Goal: Transaction & Acquisition: Purchase product/service

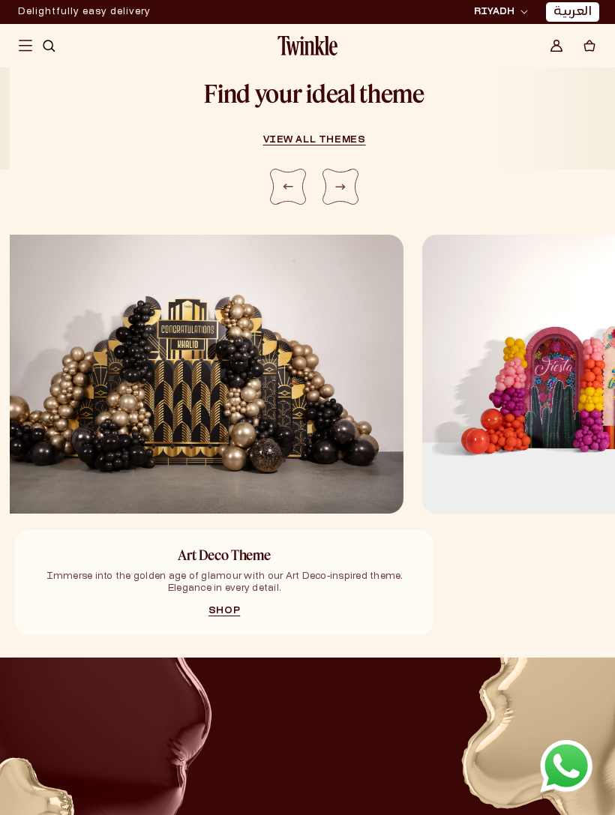
scroll to position [1367, 0]
click at [331, 181] on div "Next slide" at bounding box center [340, 187] width 36 height 36
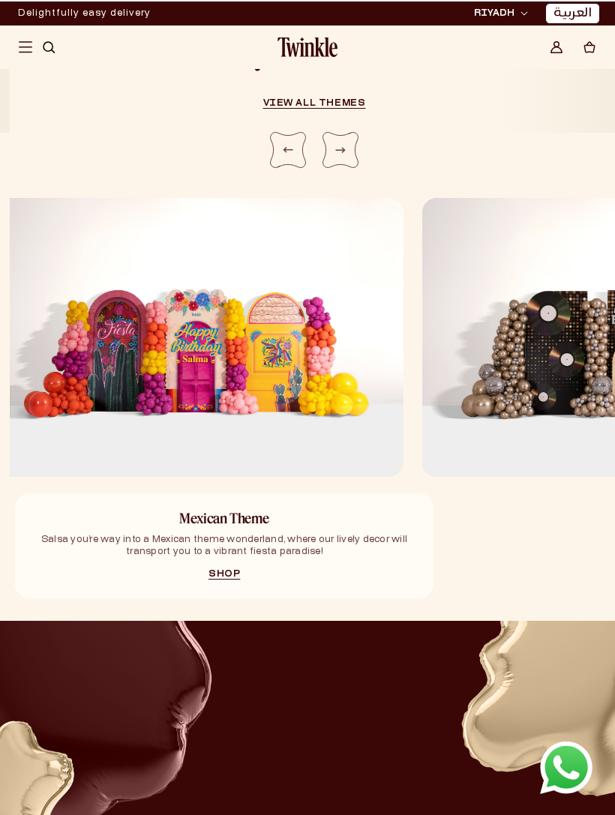
scroll to position [1405, 0]
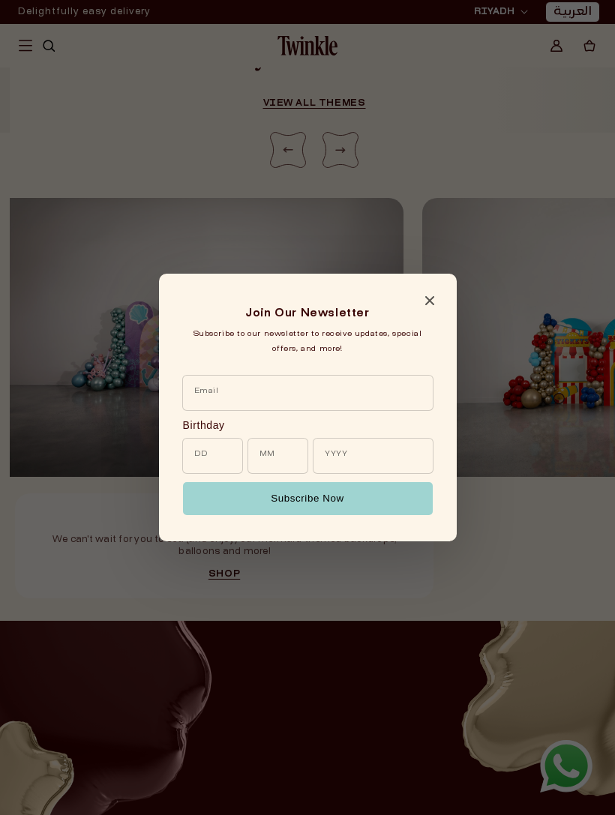
click at [447, 294] on div "Join Our Newsletter Subscribe to our newsletter to receive updates, special off…" at bounding box center [308, 408] width 298 height 268
click at [425, 307] on span "Close modal" at bounding box center [429, 303] width 9 height 7
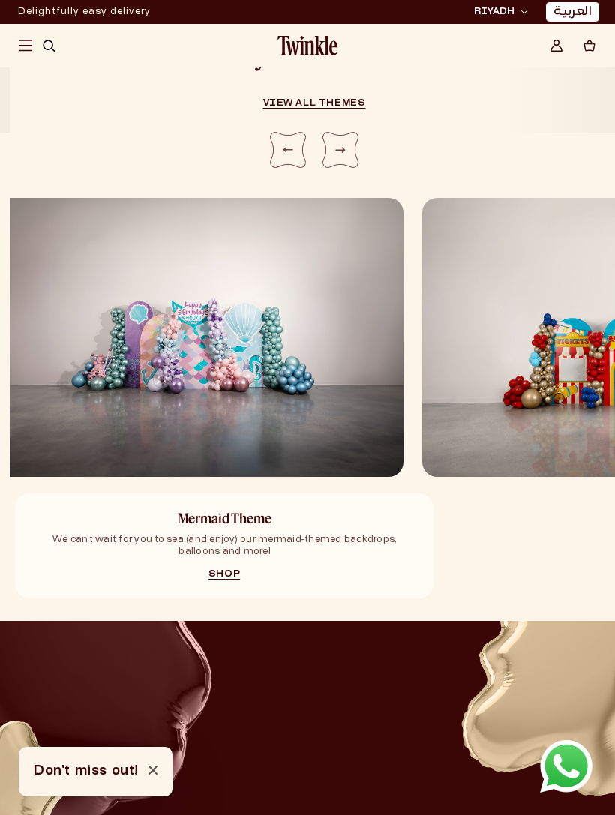
click at [313, 374] on img "1 / 5" at bounding box center [194, 337] width 418 height 279
click at [249, 341] on img "1 / 5" at bounding box center [194, 337] width 418 height 279
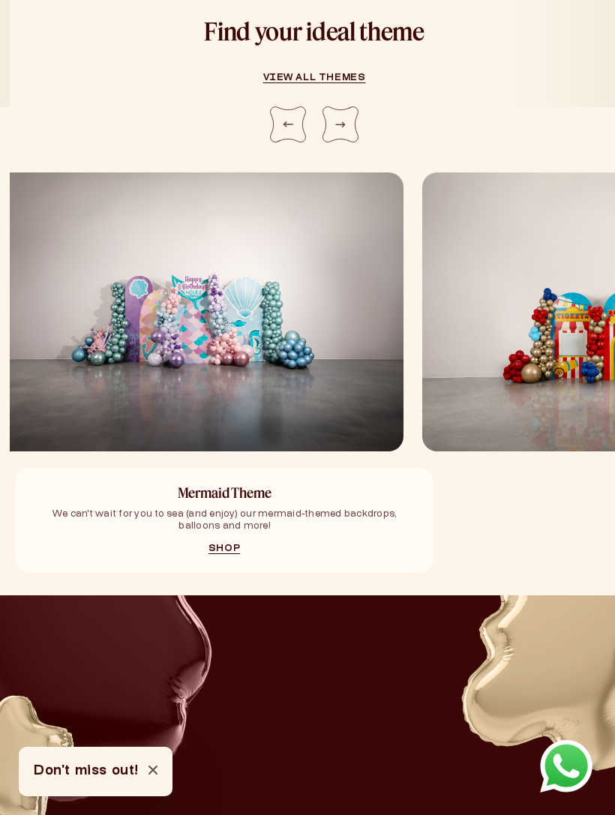
scroll to position [1510, 0]
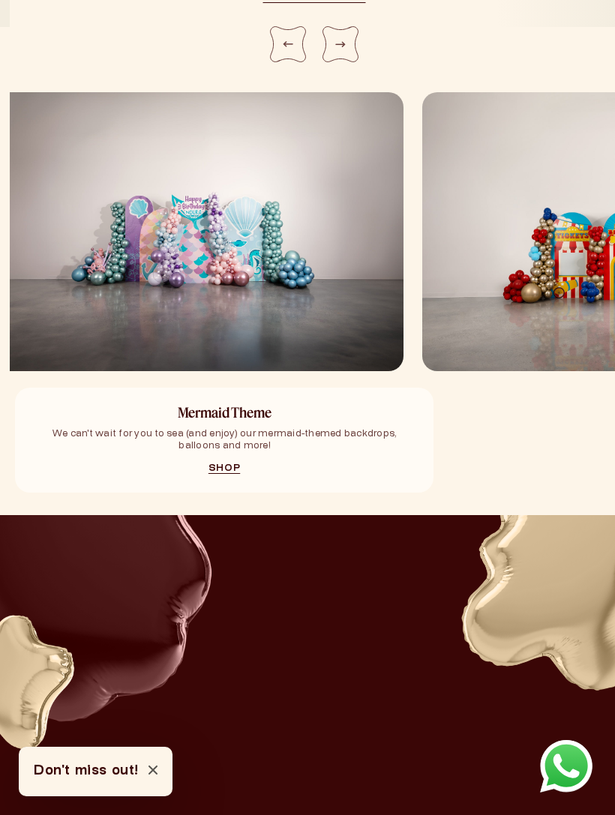
click at [310, 312] on img "1 / 5" at bounding box center [194, 231] width 418 height 279
click at [310, 311] on img "1 / 5" at bounding box center [194, 231] width 418 height 279
click at [292, 337] on img "1 / 5" at bounding box center [194, 231] width 418 height 279
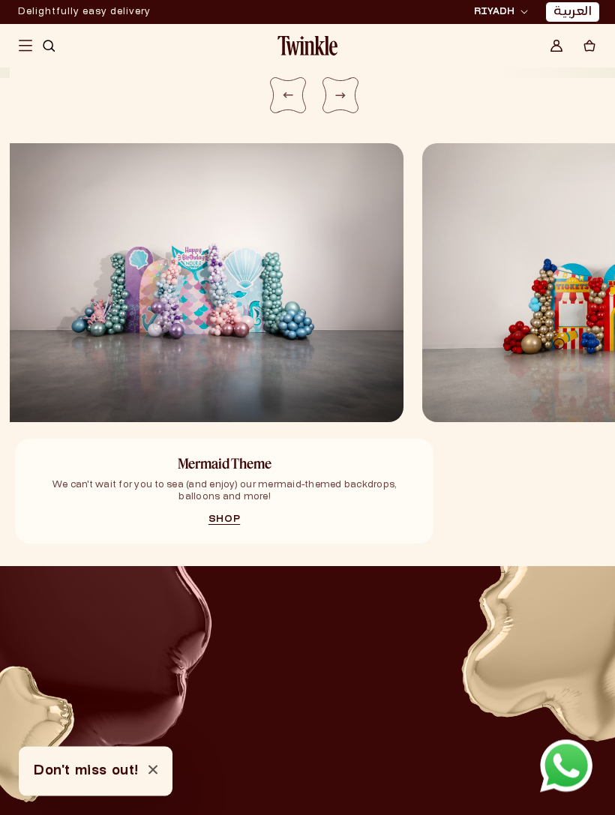
scroll to position [1459, 0]
click at [280, 425] on div "Mermaid Theme We can't wait for you to sea (and enjoy) our mermaid-themed backd…" at bounding box center [194, 482] width 418 height 121
click at [280, 424] on div "Mermaid Theme We can't wait for you to sea (and enjoy) our mermaid-themed backd…" at bounding box center [194, 482] width 418 height 121
click at [573, 12] on link "العربية" at bounding box center [572, 12] width 38 height 16
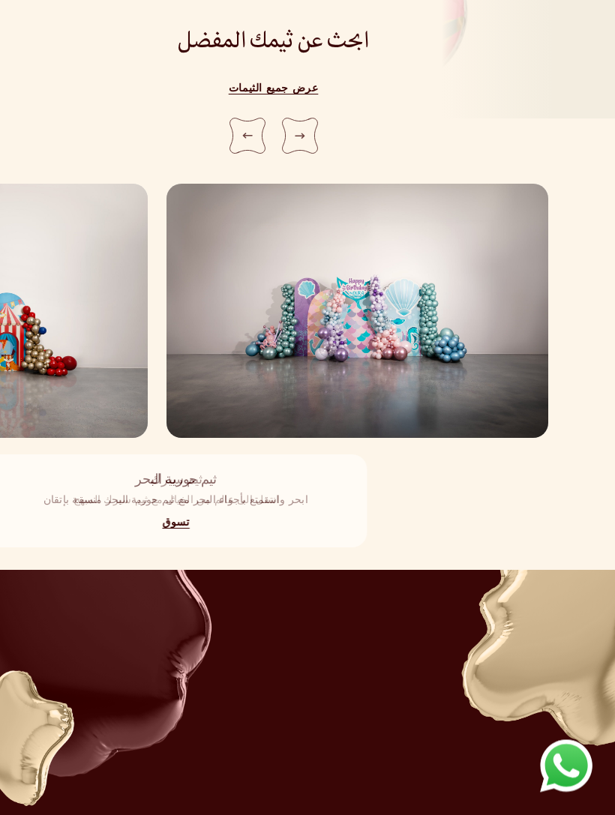
scroll to position [1339, 0]
click at [179, 527] on link "تسوق" at bounding box center [175, 523] width 27 height 9
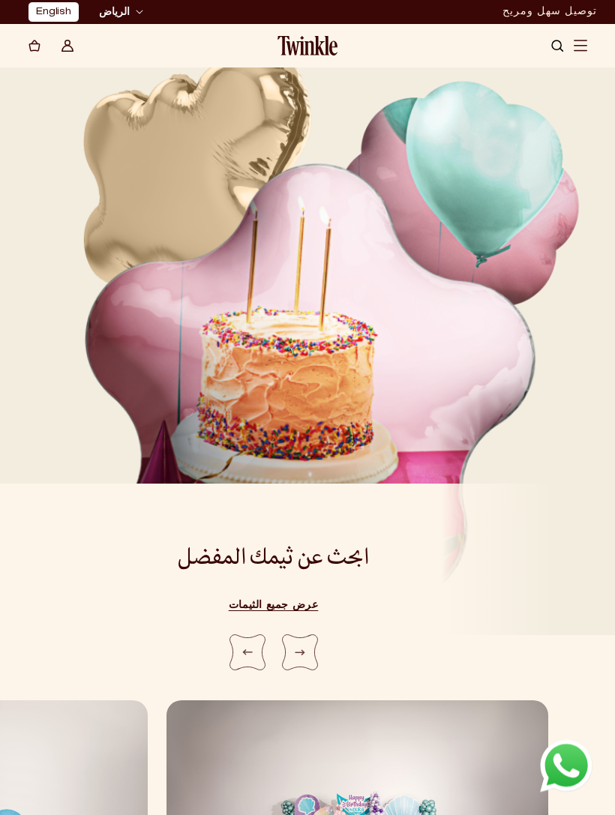
scroll to position [157, 0]
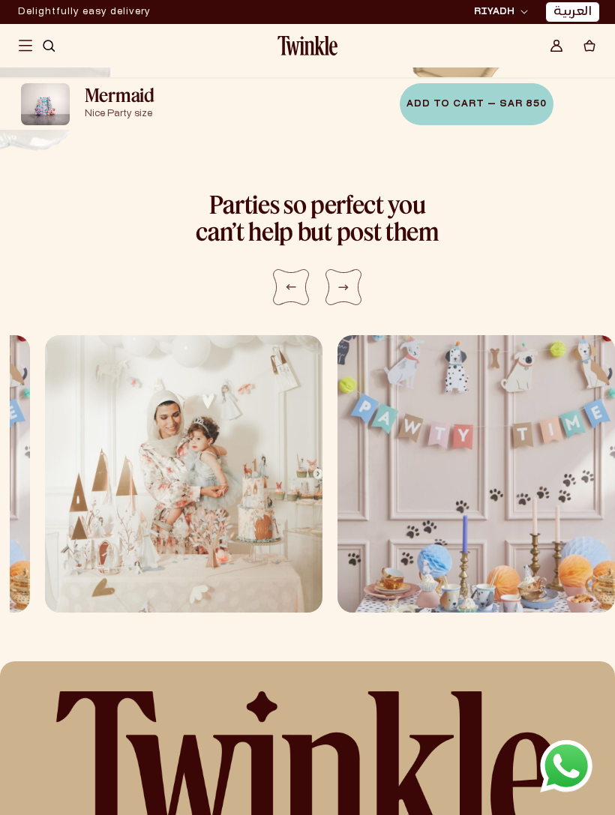
scroll to position [2302, 0]
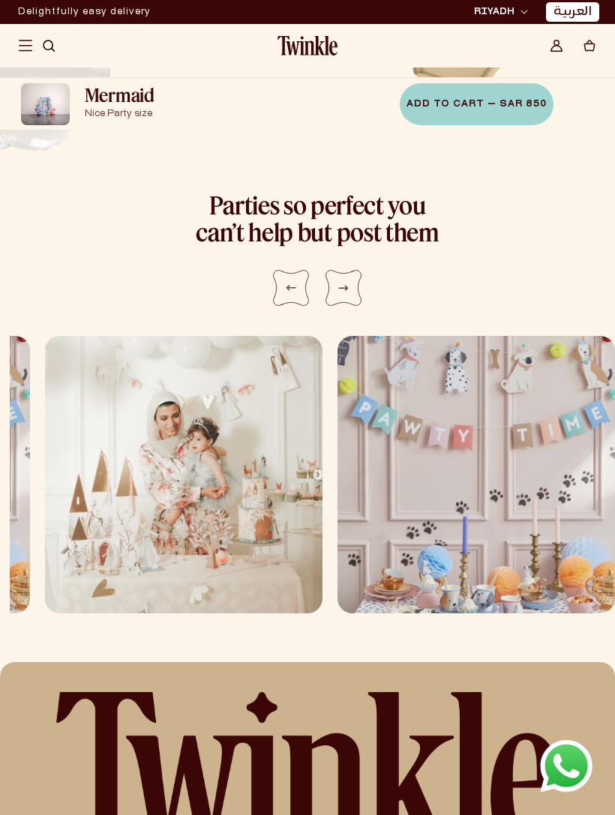
click at [521, 100] on span "Add to Cart — SAR 850" at bounding box center [476, 104] width 140 height 9
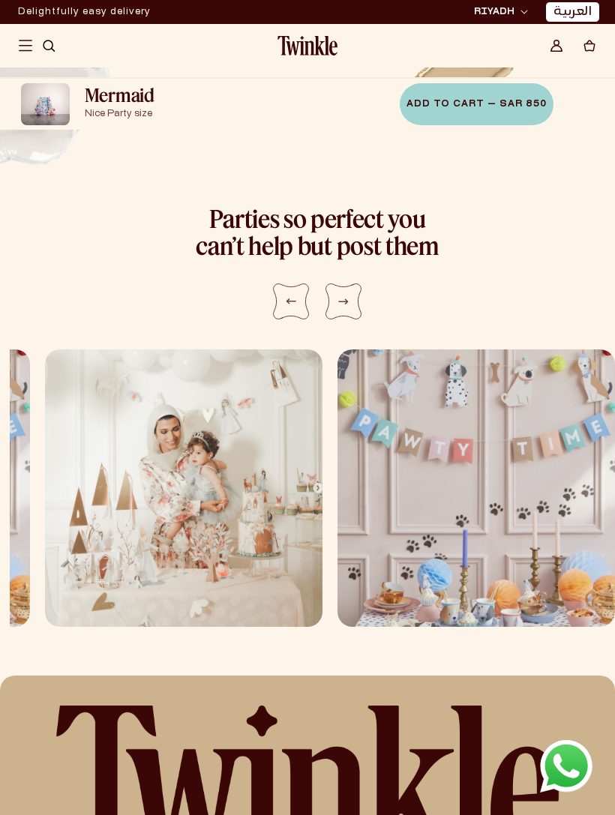
click at [54, 102] on img at bounding box center [45, 104] width 49 height 42
click at [53, 116] on img at bounding box center [45, 104] width 49 height 42
